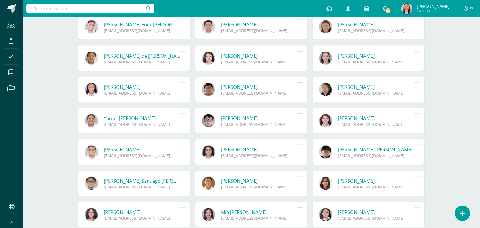
scroll to position [38, 0]
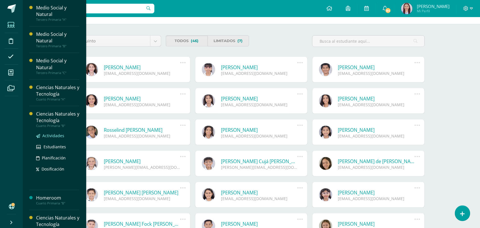
click at [53, 133] on span "Actividades" at bounding box center [53, 135] width 22 height 5
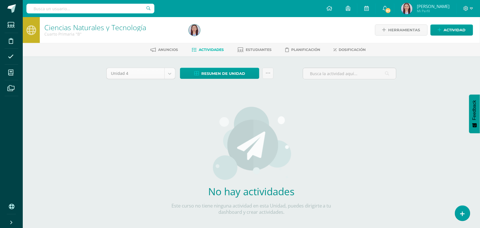
click at [171, 76] on body "Estudiantes Disciplina Asistencia Mis cursos Archivos Soporte Ayuda Reportar un…" at bounding box center [240, 122] width 480 height 244
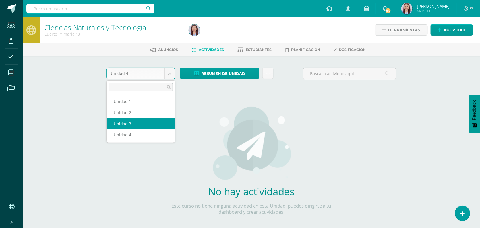
select select "Unidad 3"
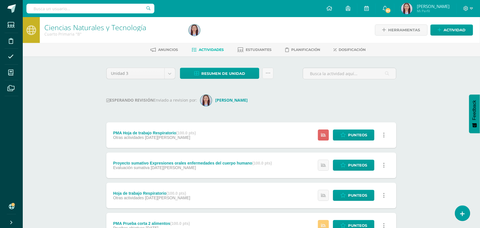
click at [386, 193] on link at bounding box center [383, 195] width 11 height 11
